Goal: Task Accomplishment & Management: Manage account settings

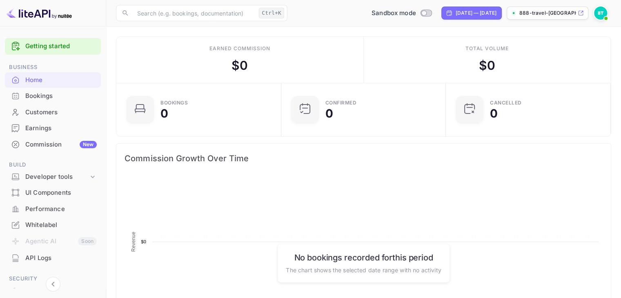
click at [538, 13] on p "888-travel-[GEOGRAPHIC_DATA]nuite..." at bounding box center [547, 12] width 57 height 7
click at [564, 13] on p "888-travel-[GEOGRAPHIC_DATA]nuite..." at bounding box center [547, 12] width 57 height 7
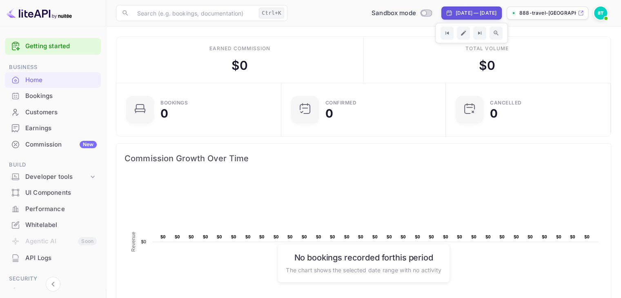
click at [600, 13] on img at bounding box center [600, 13] width 13 height 13
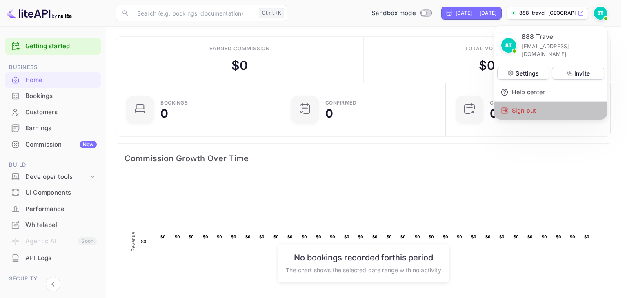
click at [520, 102] on div "Sign out" at bounding box center [550, 111] width 113 height 18
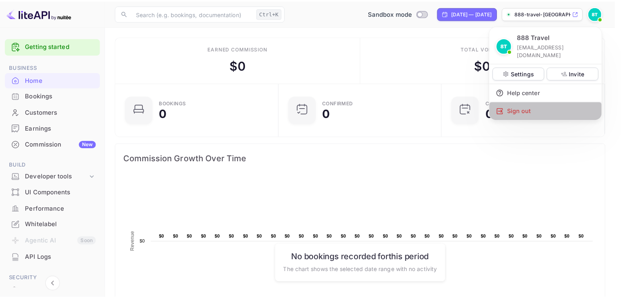
scroll to position [7, 7]
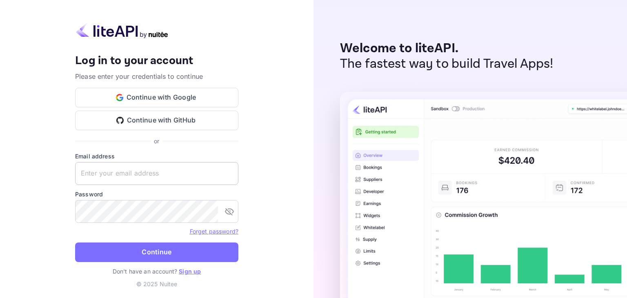
click at [172, 182] on input "text" at bounding box center [156, 173] width 163 height 23
click at [156, 179] on input "text" at bounding box center [156, 173] width 163 height 23
type input "m"
type input "[EMAIL_ADDRESS][DOMAIN_NAME]"
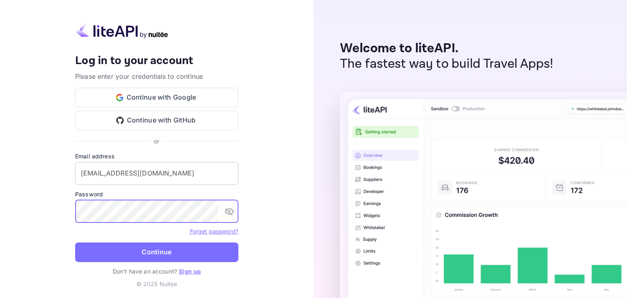
click at [75, 242] on button "Continue" at bounding box center [156, 252] width 163 height 20
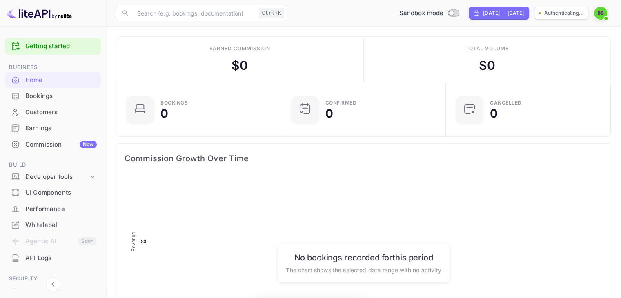
scroll to position [127, 153]
